Goal: Information Seeking & Learning: Learn about a topic

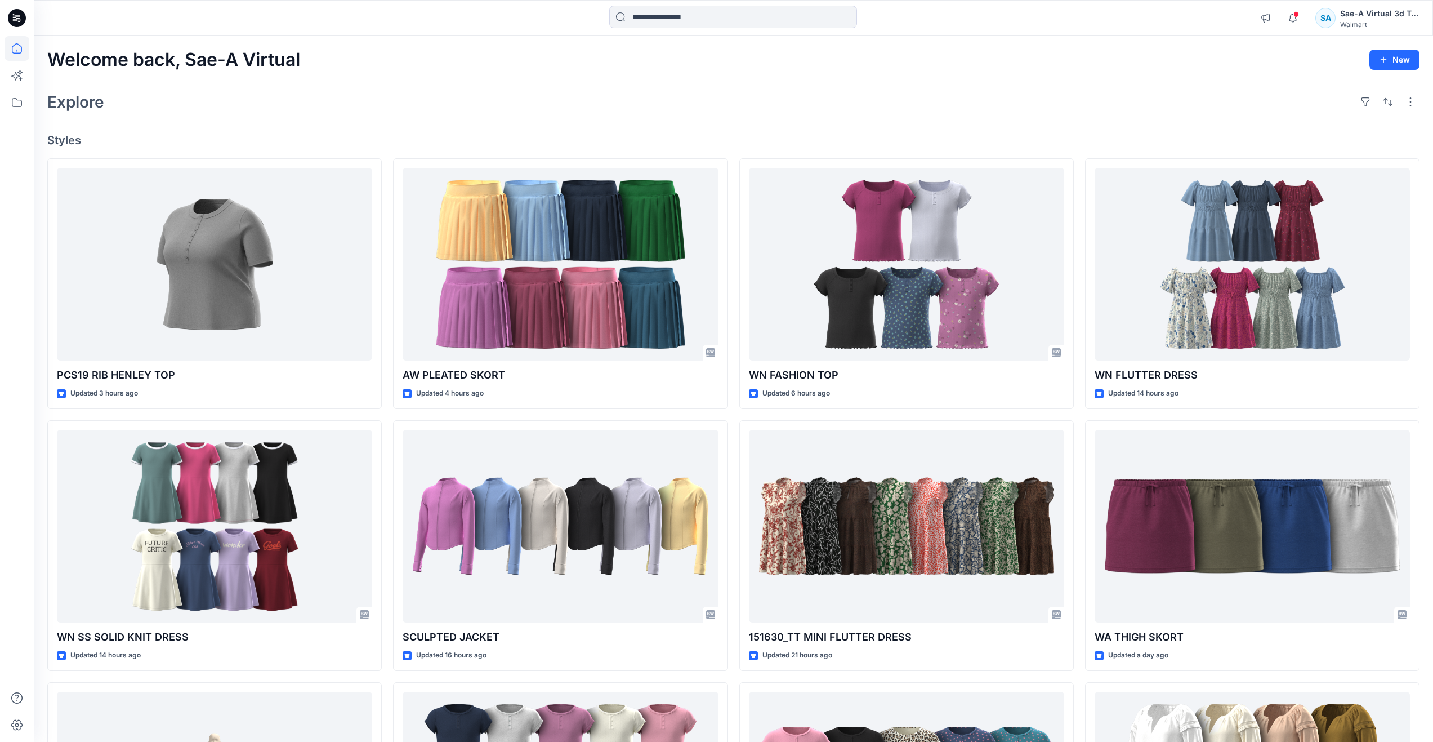
scroll to position [394, 0]
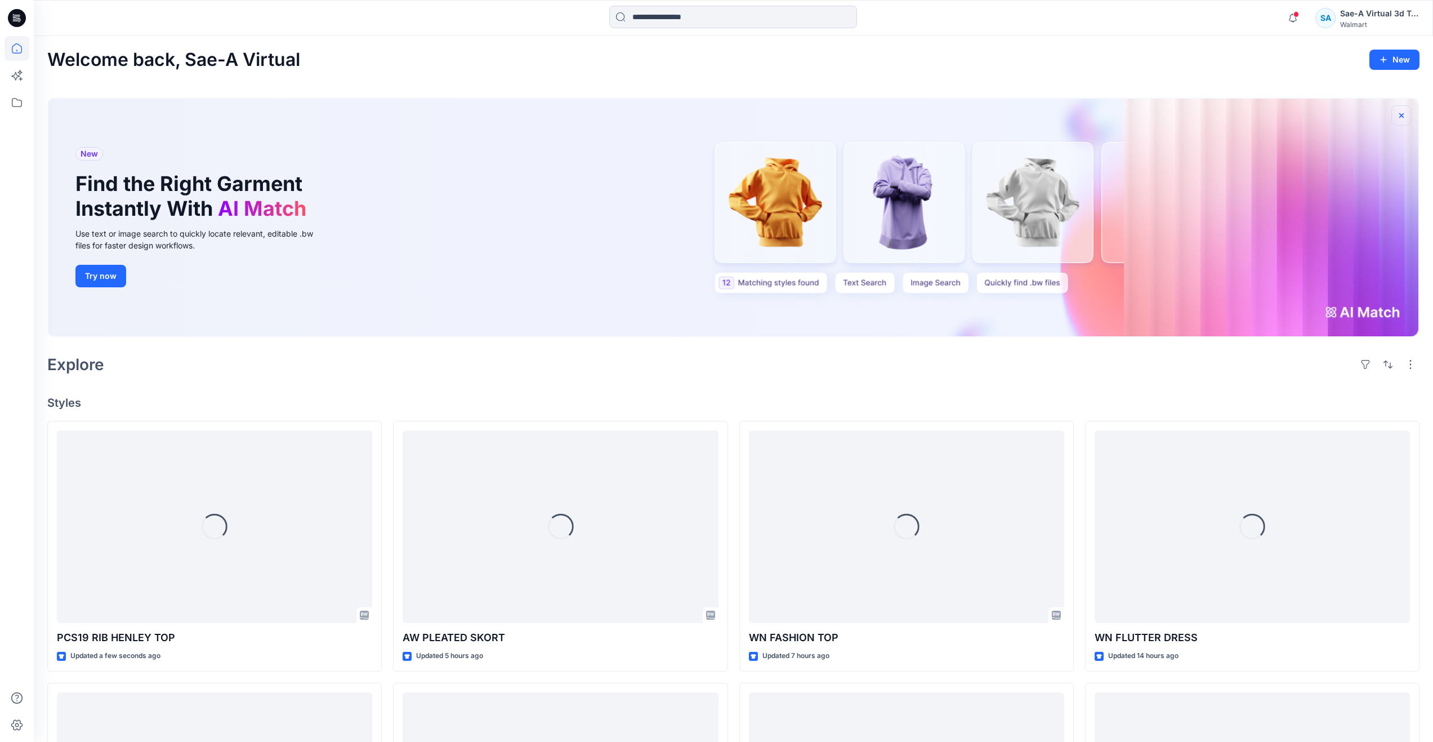
click at [1405, 117] on icon "button" at bounding box center [1401, 115] width 9 height 9
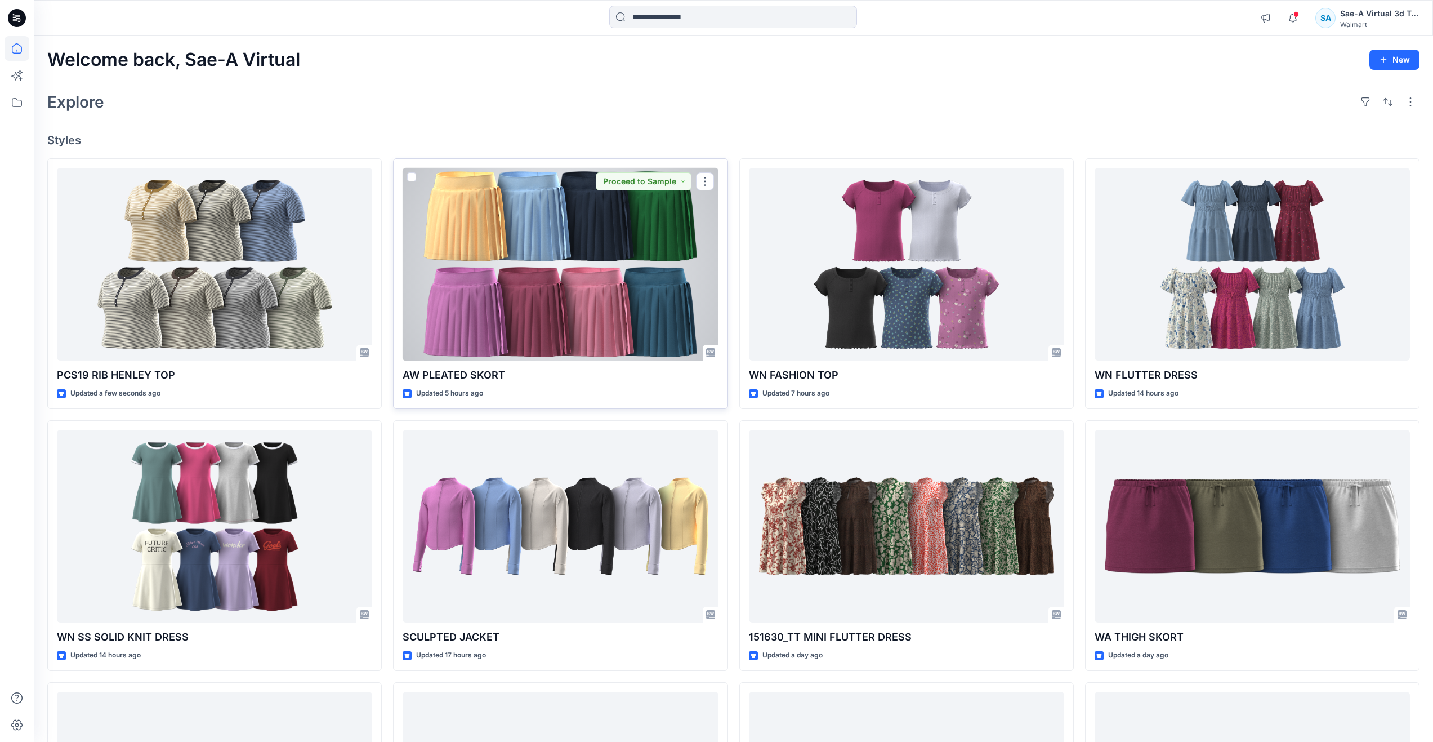
click at [572, 314] on div at bounding box center [560, 264] width 315 height 193
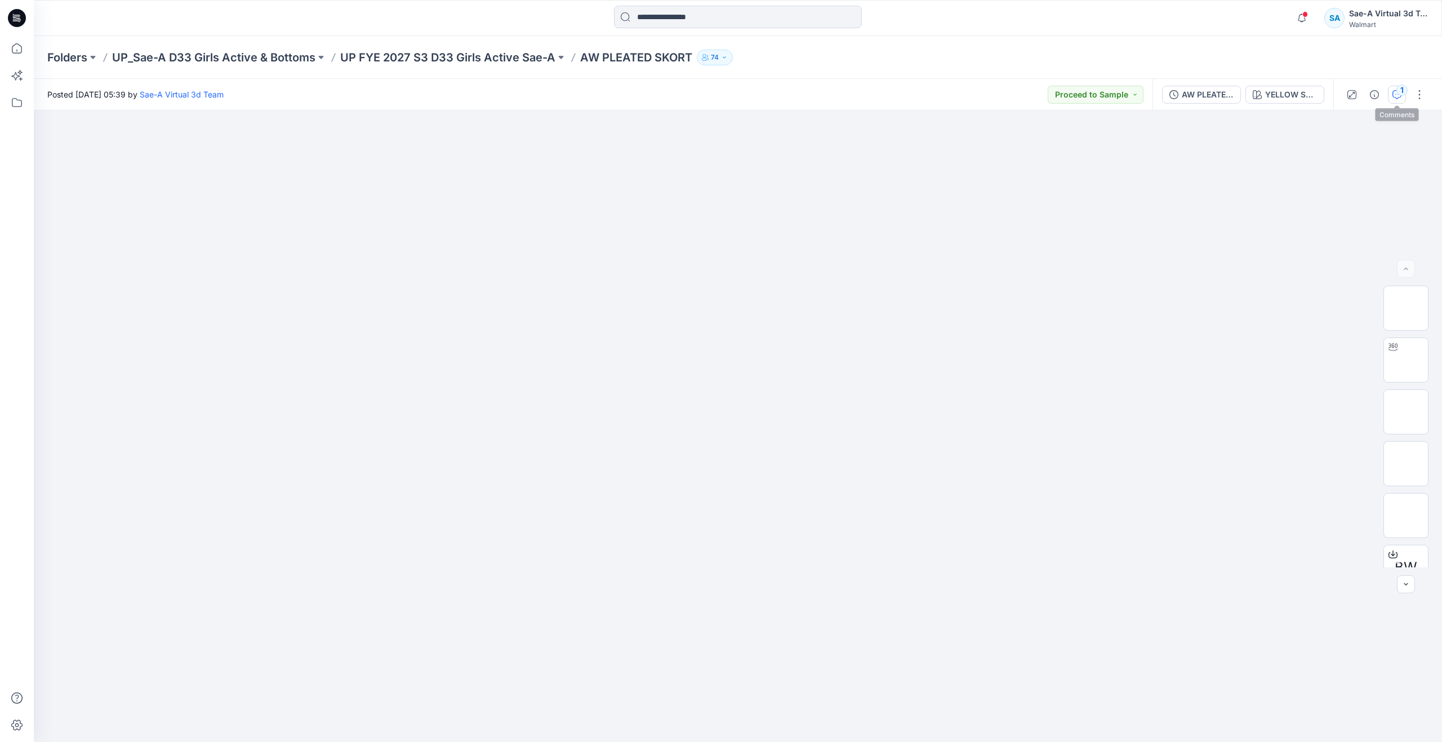
click at [1400, 99] on button "1" at bounding box center [1397, 95] width 18 height 18
